Goal: Communication & Community: Ask a question

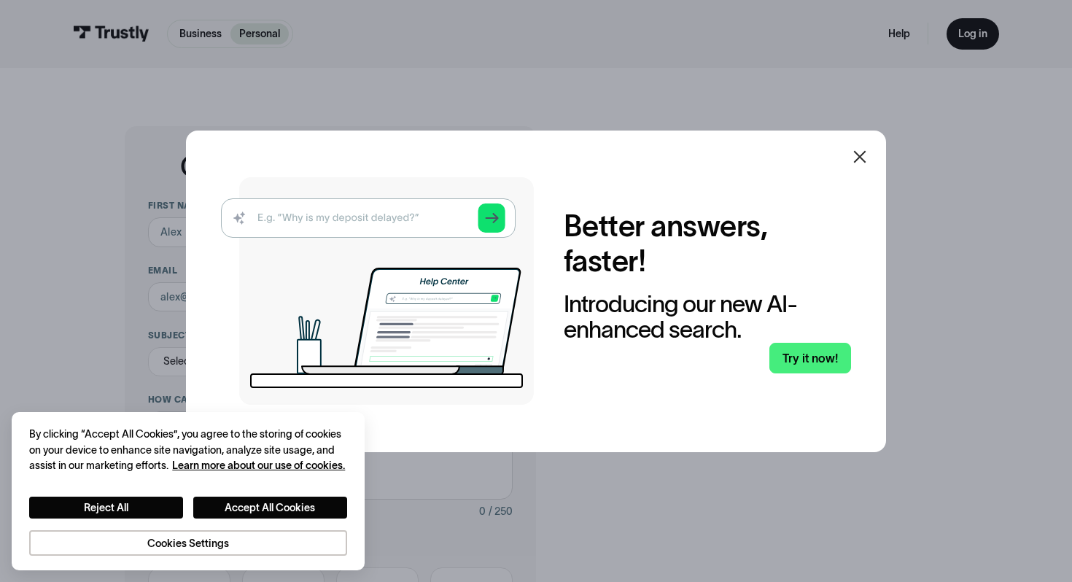
click at [863, 154] on icon at bounding box center [859, 156] width 17 height 17
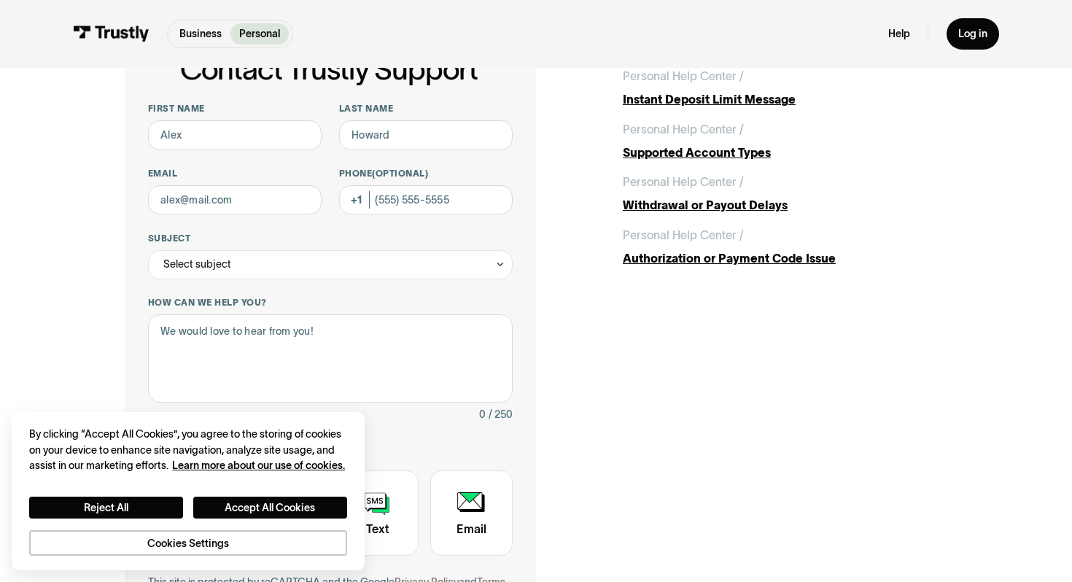
scroll to position [91, 0]
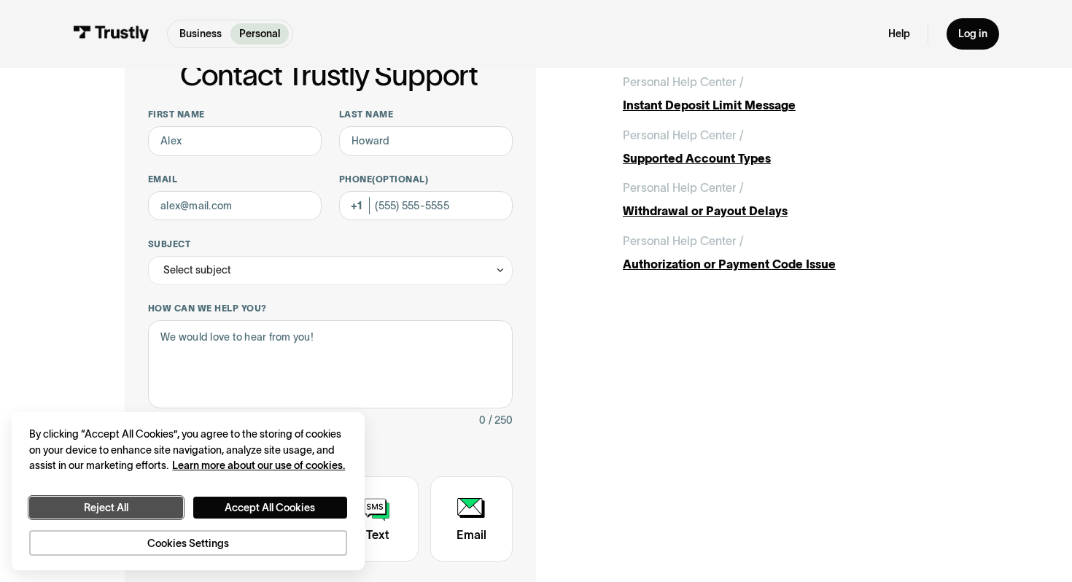
click at [85, 503] on button "Reject All" at bounding box center [106, 507] width 154 height 22
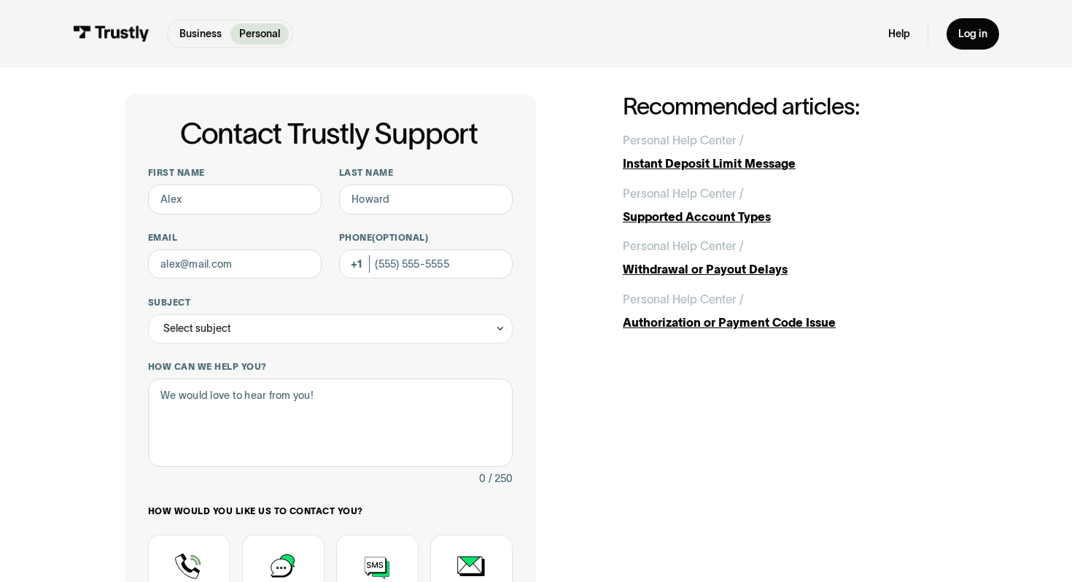
scroll to position [17, 0]
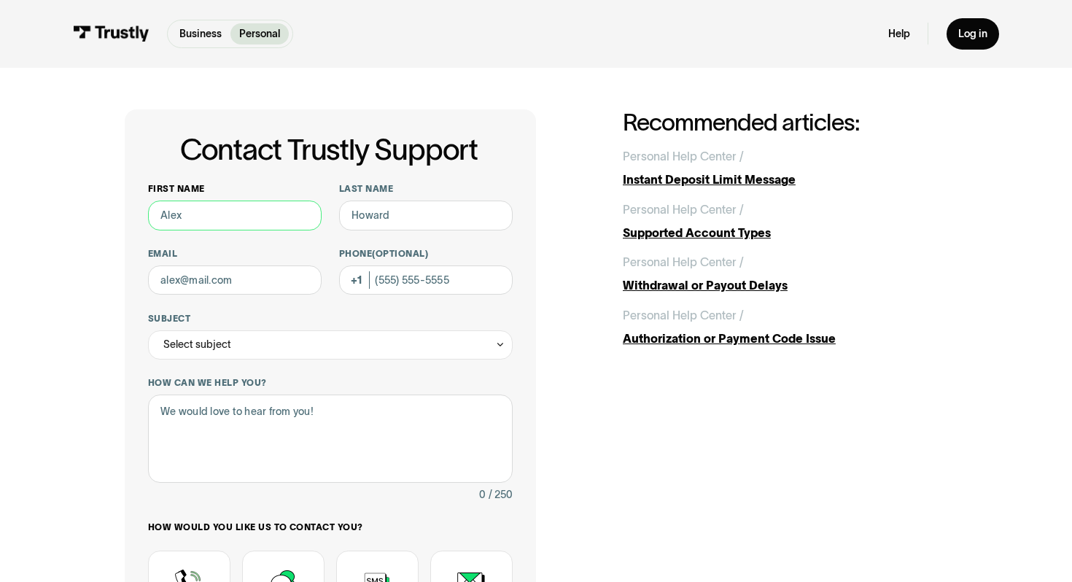
click at [294, 220] on input "First name" at bounding box center [234, 214] width 173 height 29
type input "[PERSON_NAME]"
click at [380, 216] on input "Last name" at bounding box center [425, 214] width 173 height 29
type input "[PERSON_NAME]"
click at [215, 292] on input "Email" at bounding box center [234, 279] width 173 height 29
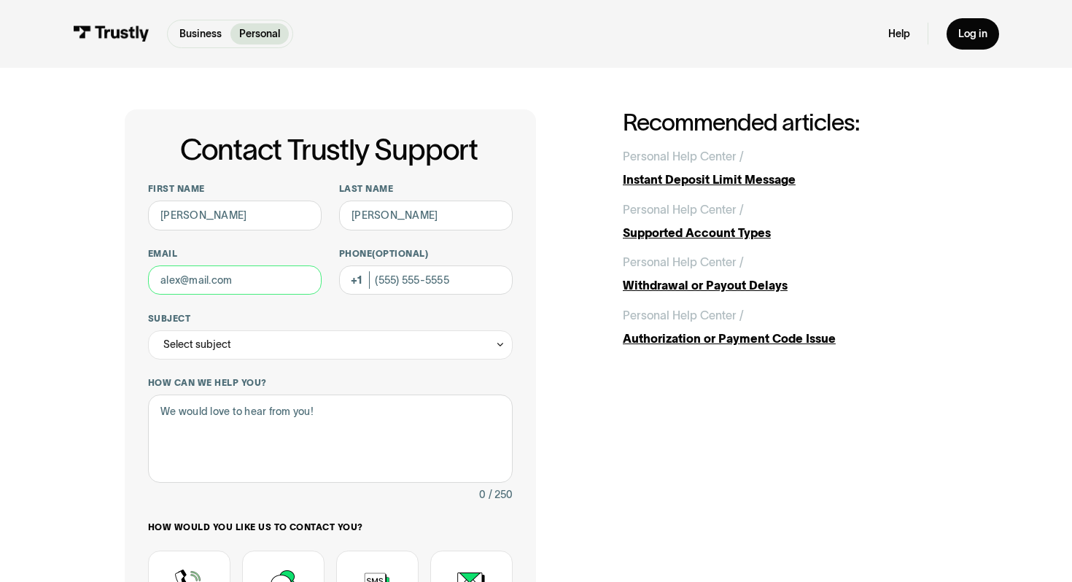
type input "[EMAIL_ADDRESS][DOMAIN_NAME]"
click at [399, 285] on input "Phone (Optional)" at bounding box center [425, 279] width 173 height 29
type input "[PHONE_NUMBER]"
click at [256, 340] on div "Select subject" at bounding box center [330, 344] width 364 height 29
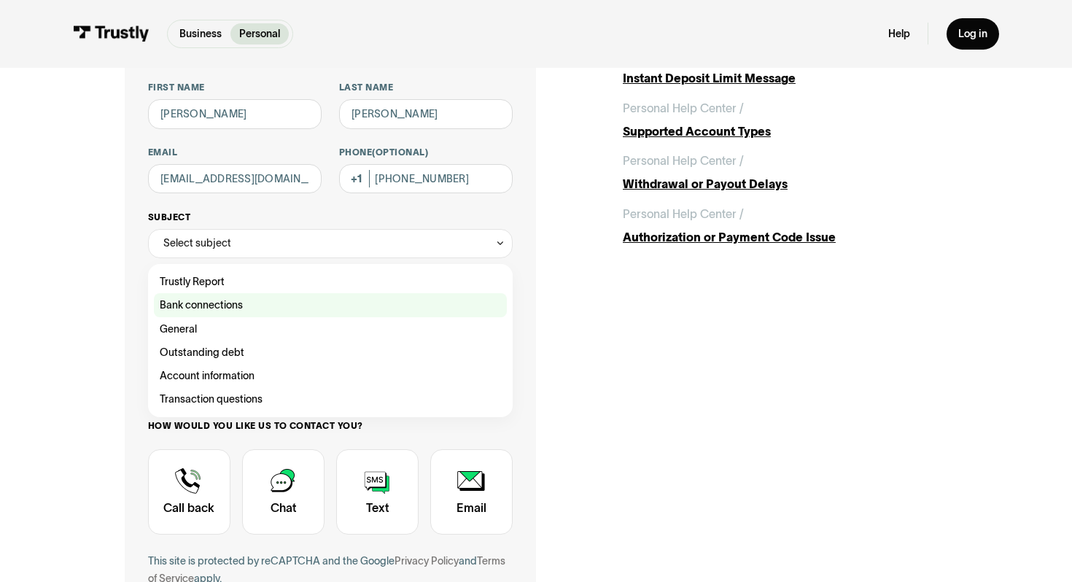
scroll to position [120, 0]
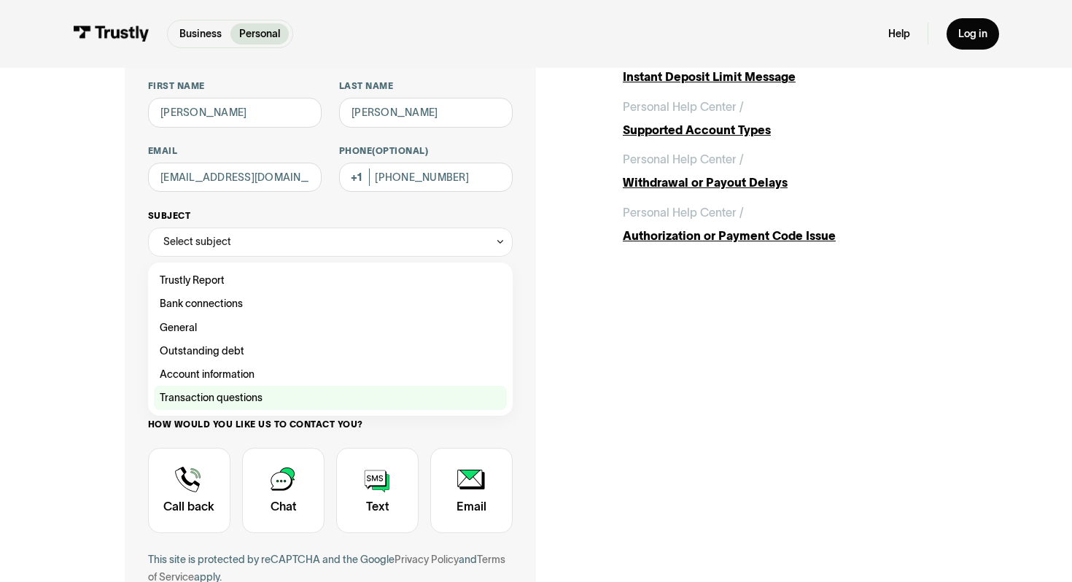
click at [249, 391] on div "Contact Trustly Support" at bounding box center [330, 397] width 353 height 23
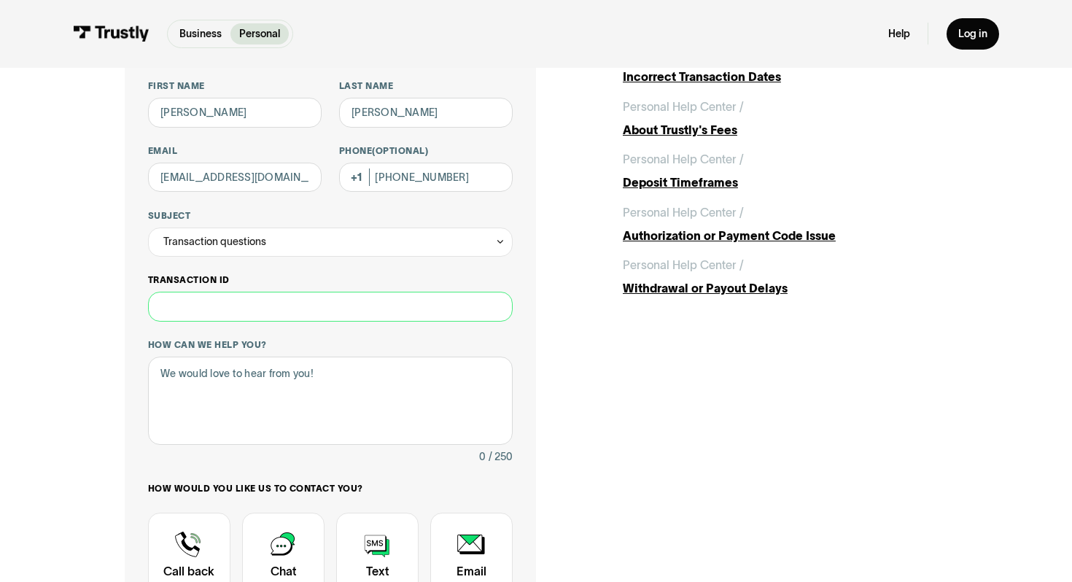
click at [233, 304] on input "Transaction ID" at bounding box center [330, 306] width 364 height 29
click at [238, 250] on div "Transaction questions" at bounding box center [330, 241] width 364 height 29
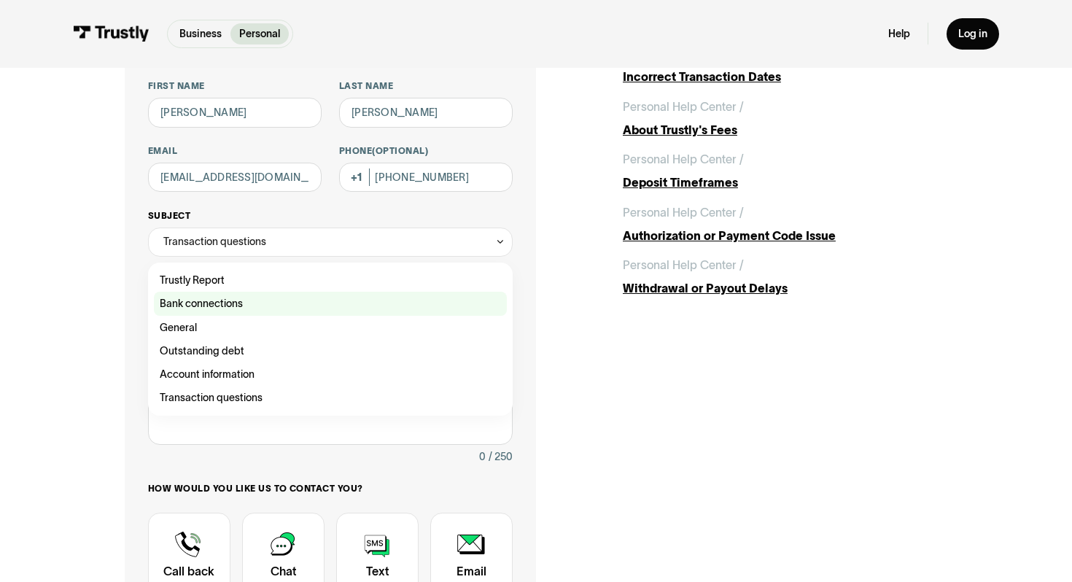
click at [235, 308] on div "Contact Trustly Support" at bounding box center [330, 303] width 353 height 23
type input "**********"
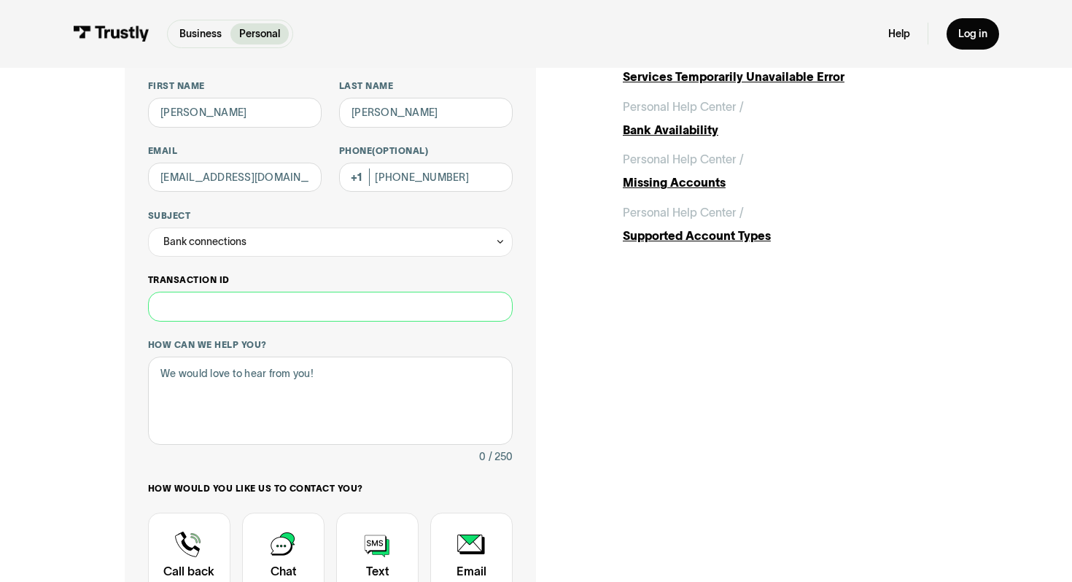
click at [233, 303] on input "Transaction ID" at bounding box center [330, 306] width 364 height 29
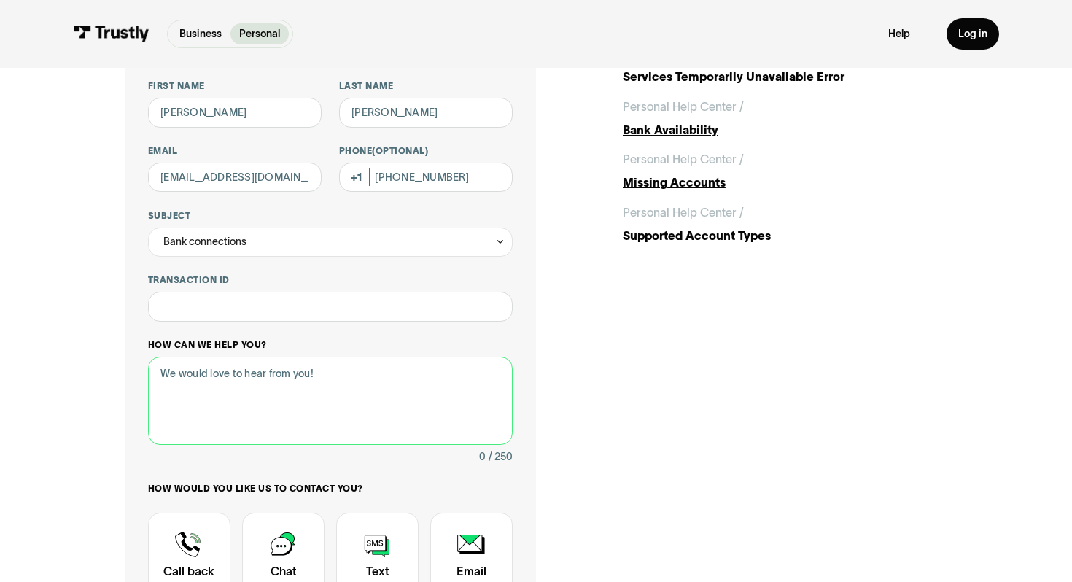
click at [249, 364] on textarea "How can we help you?" at bounding box center [330, 400] width 364 height 88
type textarea "I"
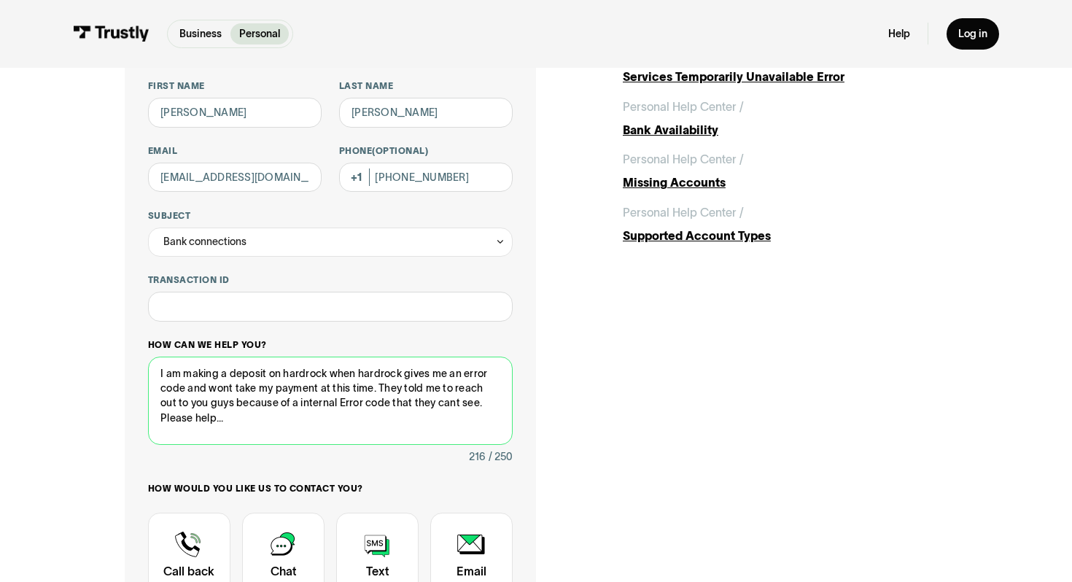
scroll to position [249, 0]
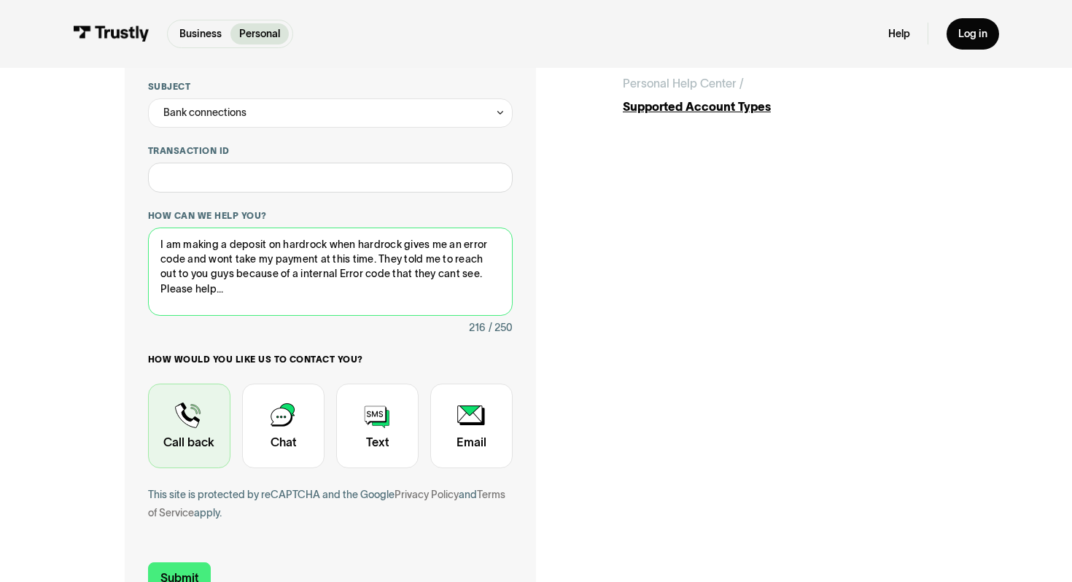
type textarea "I am making a deposit on hardrock when hardrock gives me an error code and wont…"
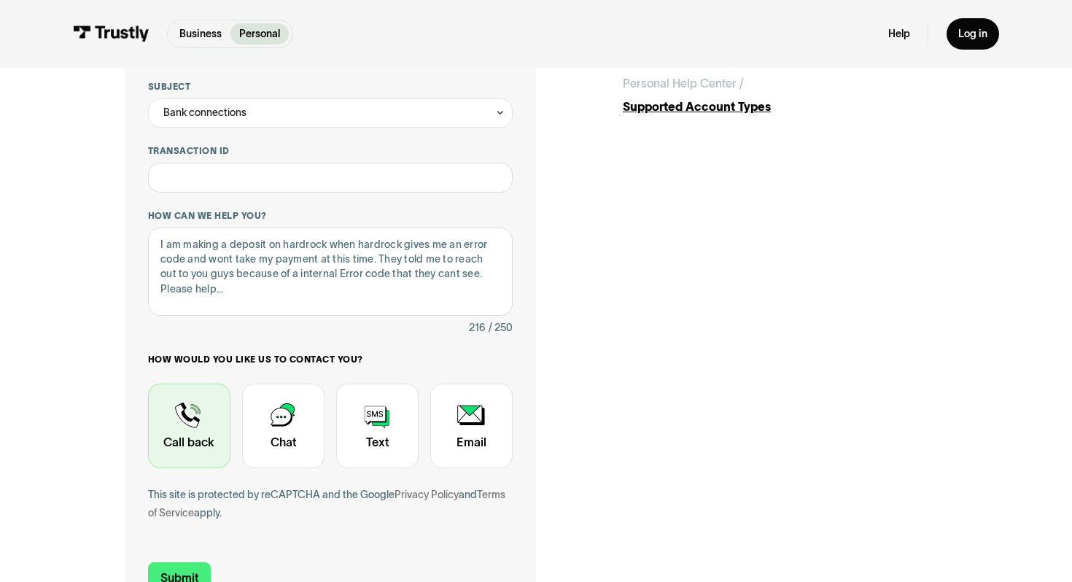
click at [220, 432] on div "Contact Trustly Support" at bounding box center [189, 425] width 82 height 85
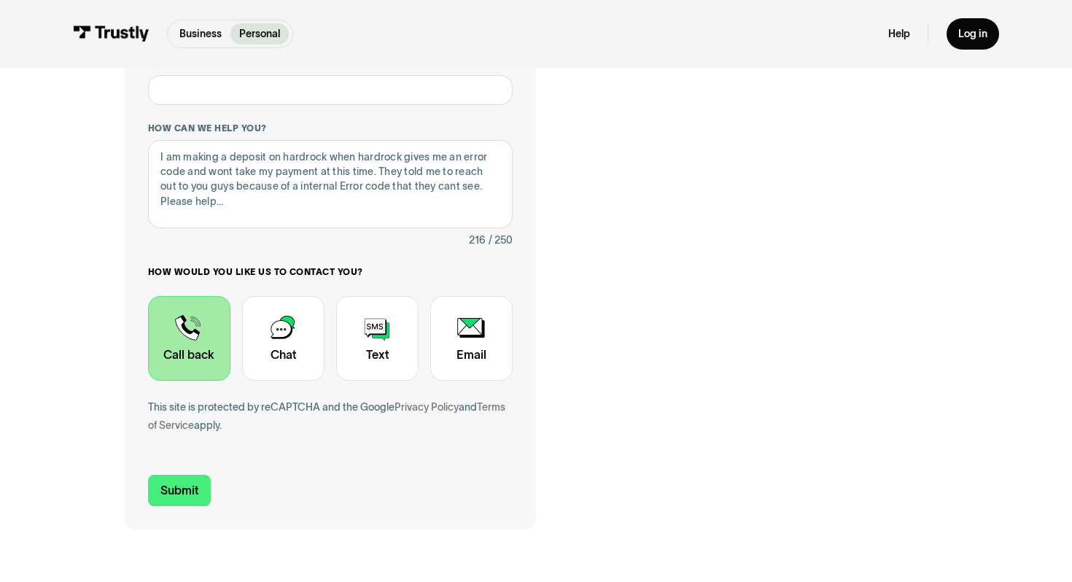
scroll to position [348, 0]
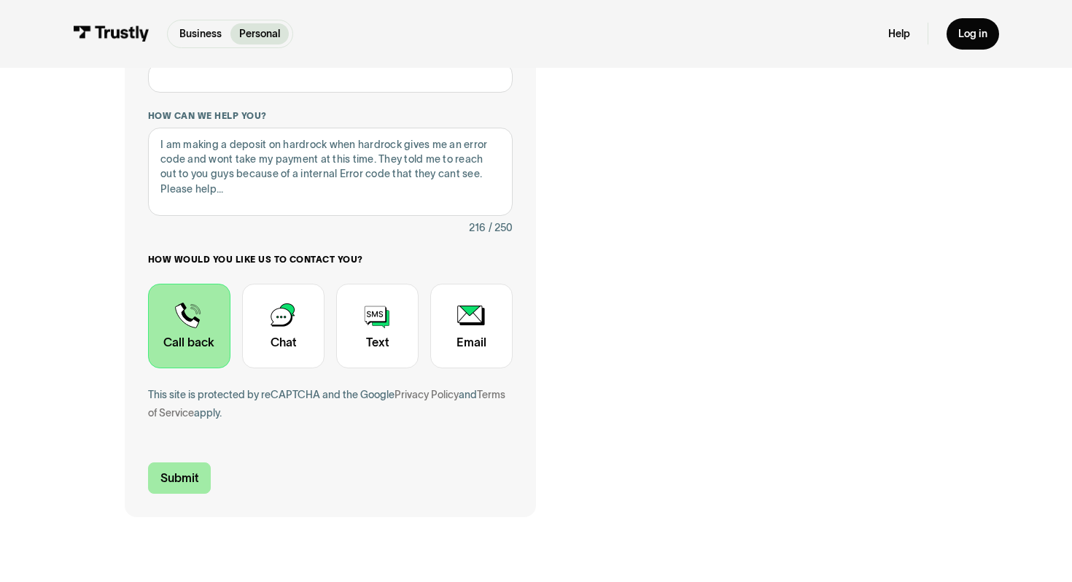
click at [190, 469] on input "Submit" at bounding box center [179, 477] width 63 height 31
type input "[PHONE_NUMBER]"
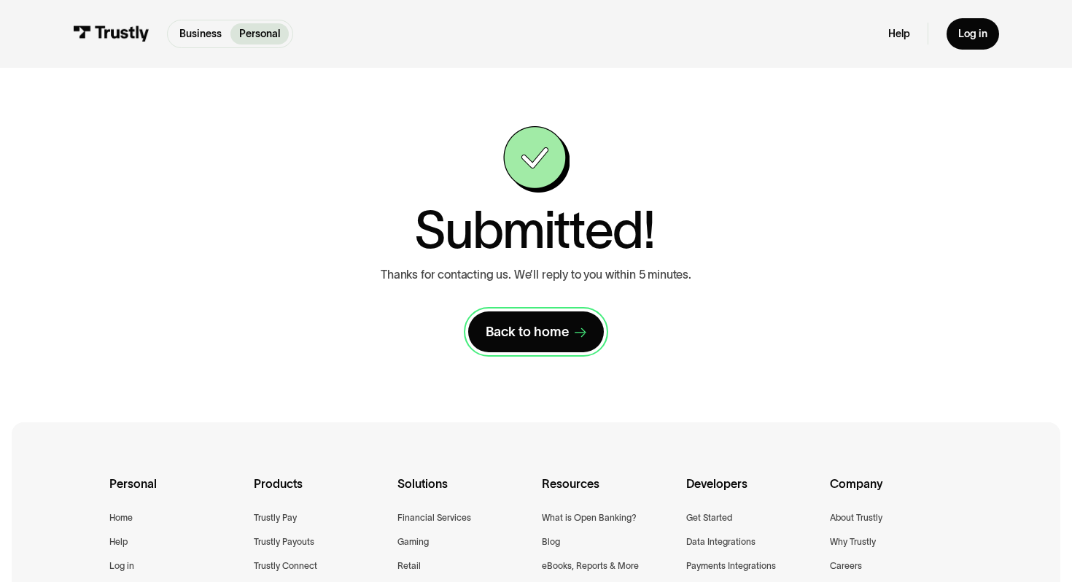
click at [554, 344] on link "Back to home" at bounding box center [536, 331] width 136 height 41
